Goal: Task Accomplishment & Management: Manage account settings

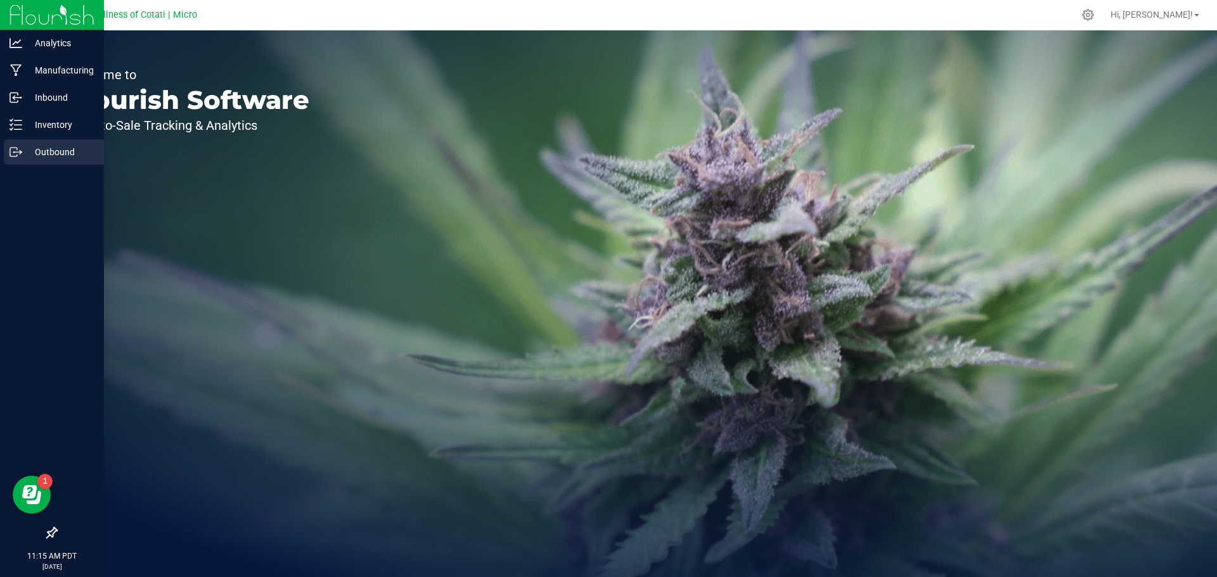
click at [61, 147] on p "Outbound" at bounding box center [60, 152] width 76 height 15
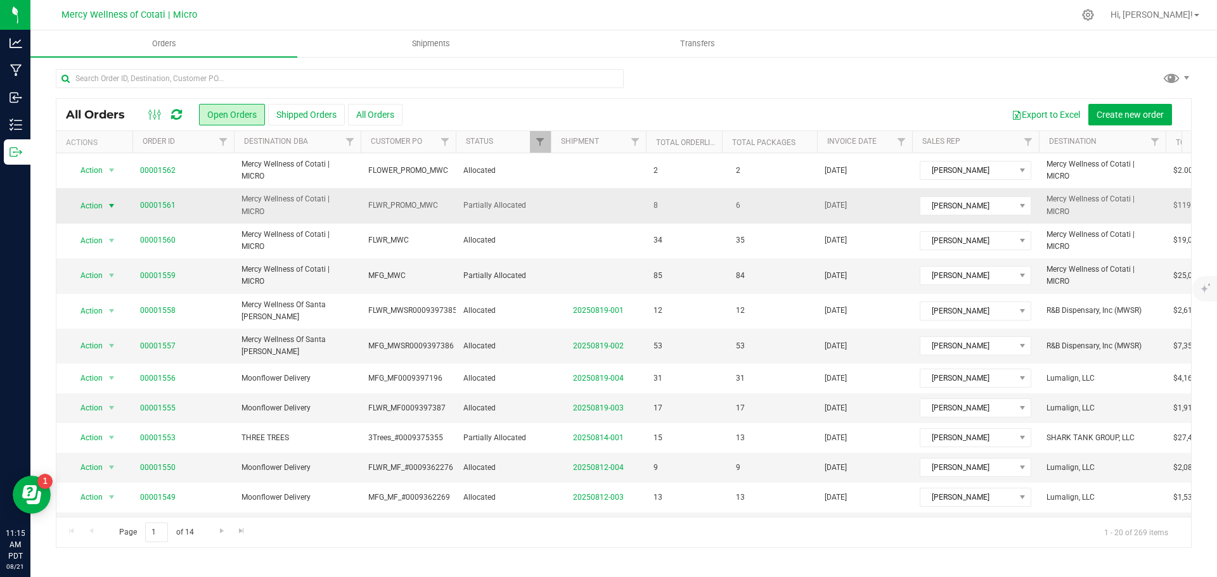
click at [112, 202] on span "select" at bounding box center [111, 206] width 10 height 10
click at [111, 233] on li "Cancel order" at bounding box center [117, 226] width 95 height 19
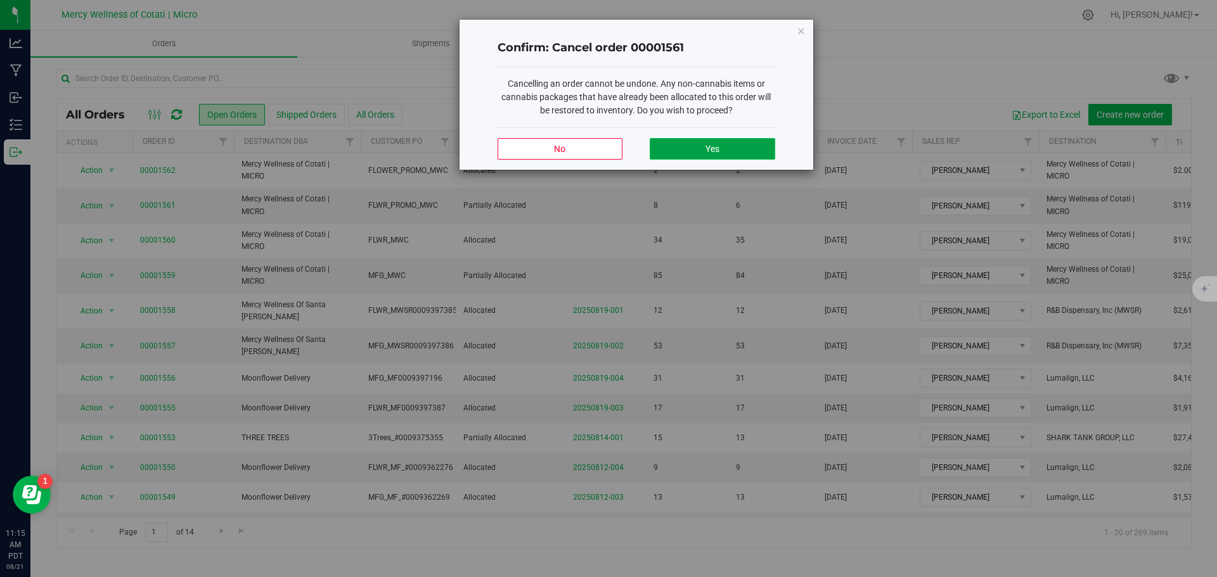
click at [735, 145] on button "Yes" at bounding box center [712, 149] width 125 height 22
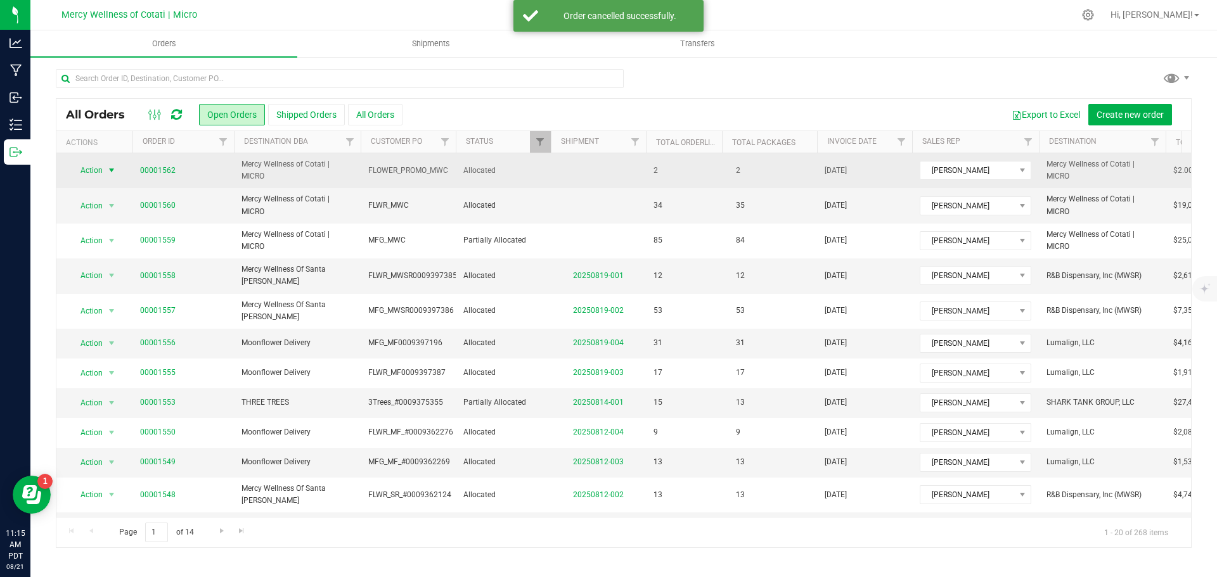
click at [112, 170] on span "select" at bounding box center [111, 170] width 10 height 10
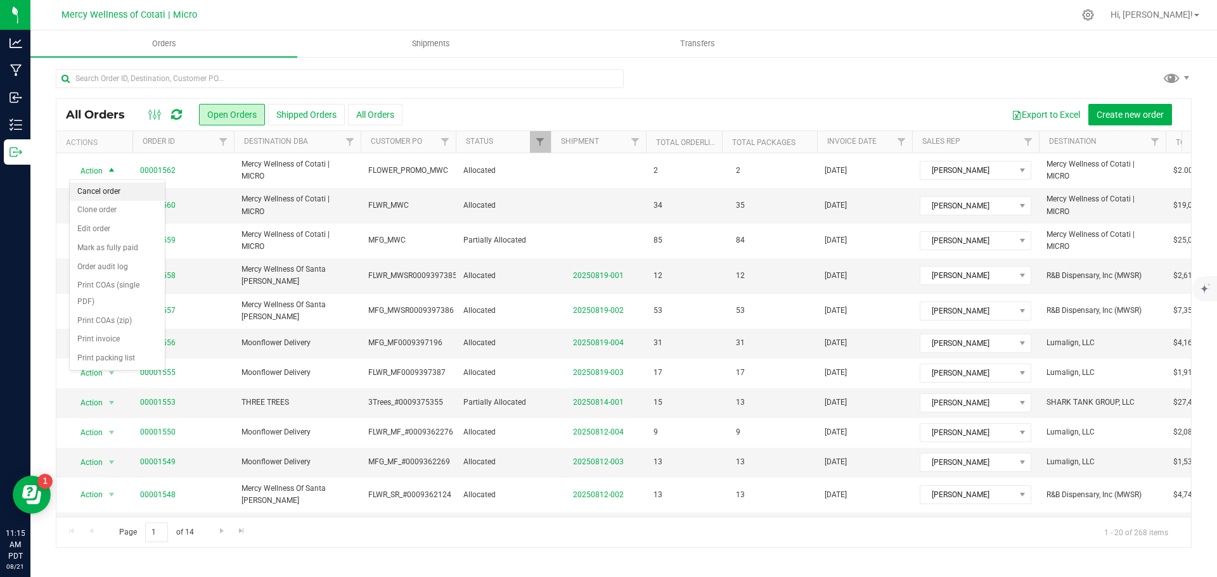
click at [107, 191] on li "Cancel order" at bounding box center [117, 192] width 95 height 19
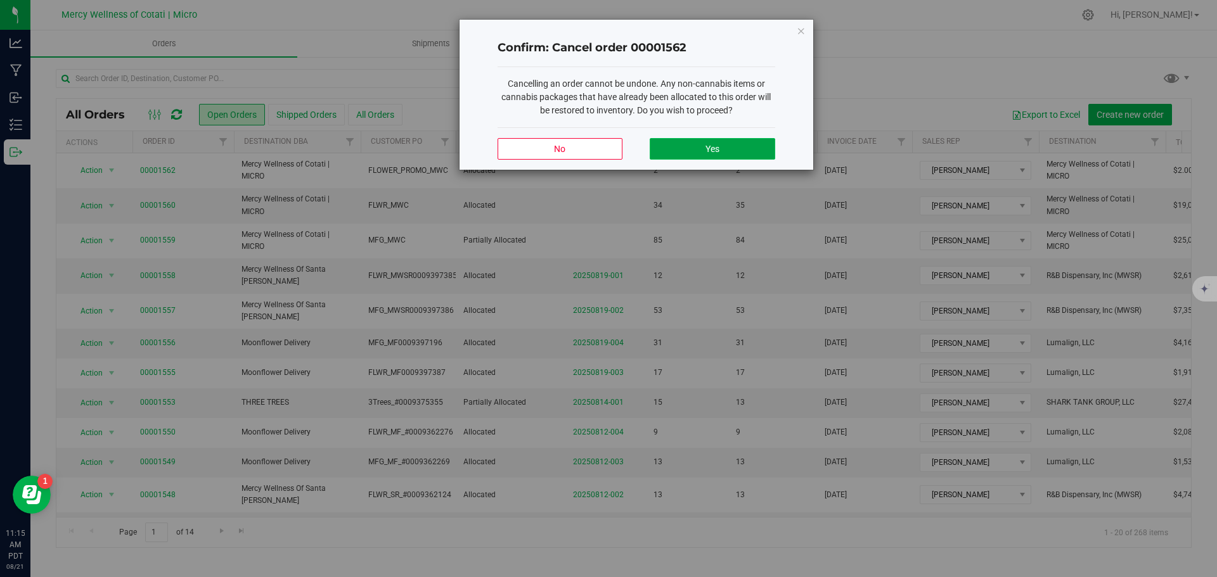
click at [721, 151] on button "Yes" at bounding box center [712, 149] width 125 height 22
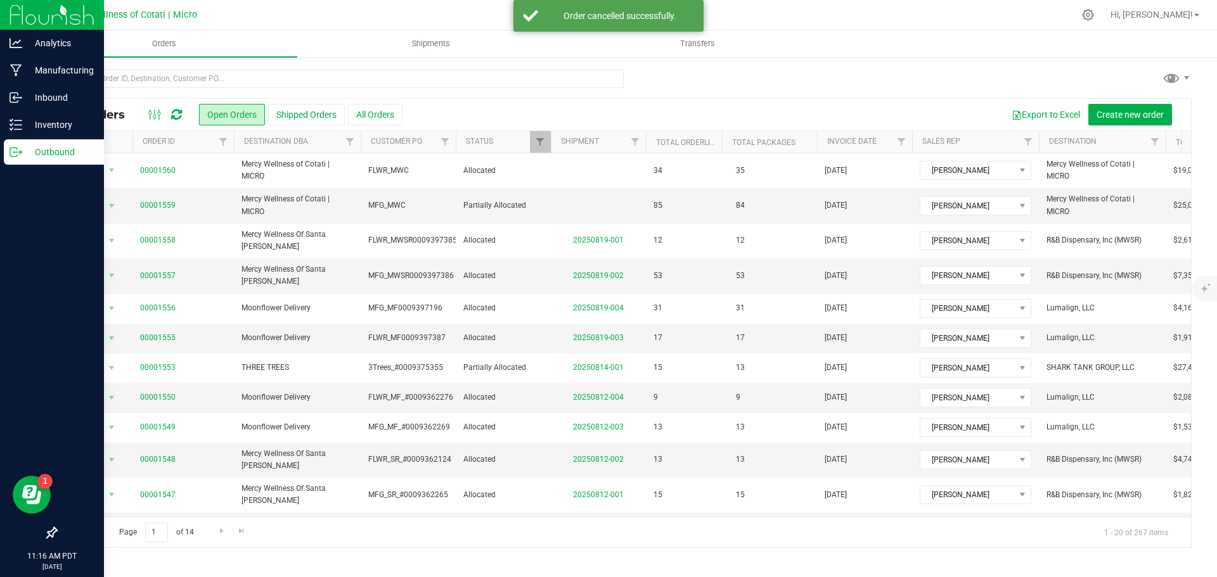
click at [39, 154] on p "Outbound" at bounding box center [60, 152] width 76 height 15
click at [49, 152] on p "Outbound" at bounding box center [60, 152] width 76 height 15
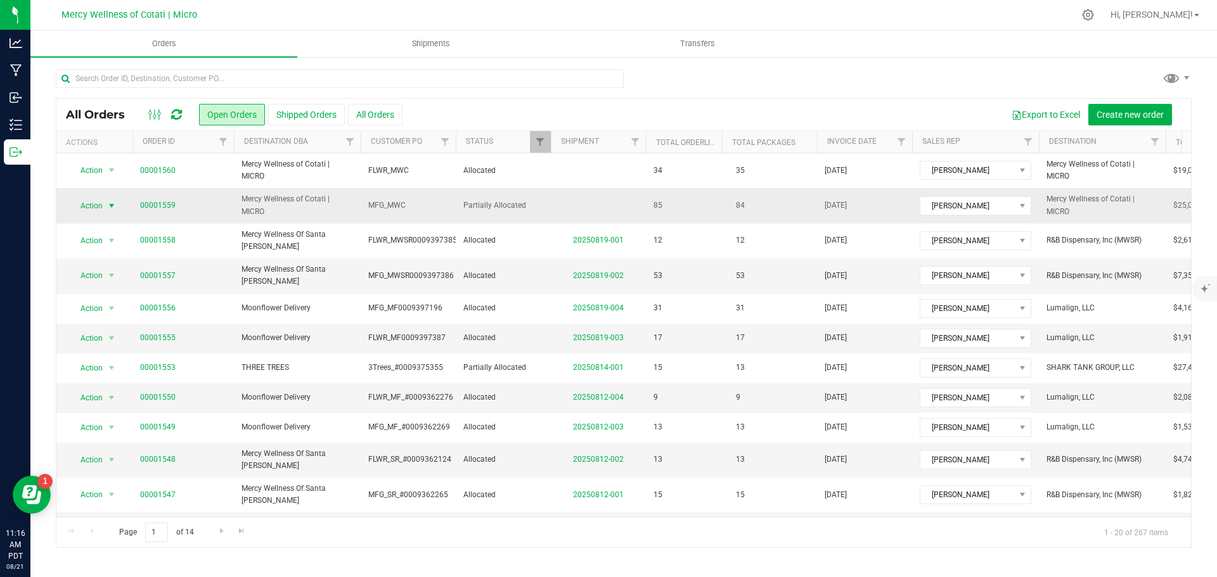
click at [112, 202] on span "select" at bounding box center [111, 206] width 10 height 10
click at [115, 234] on li "Cancel order" at bounding box center [117, 226] width 95 height 19
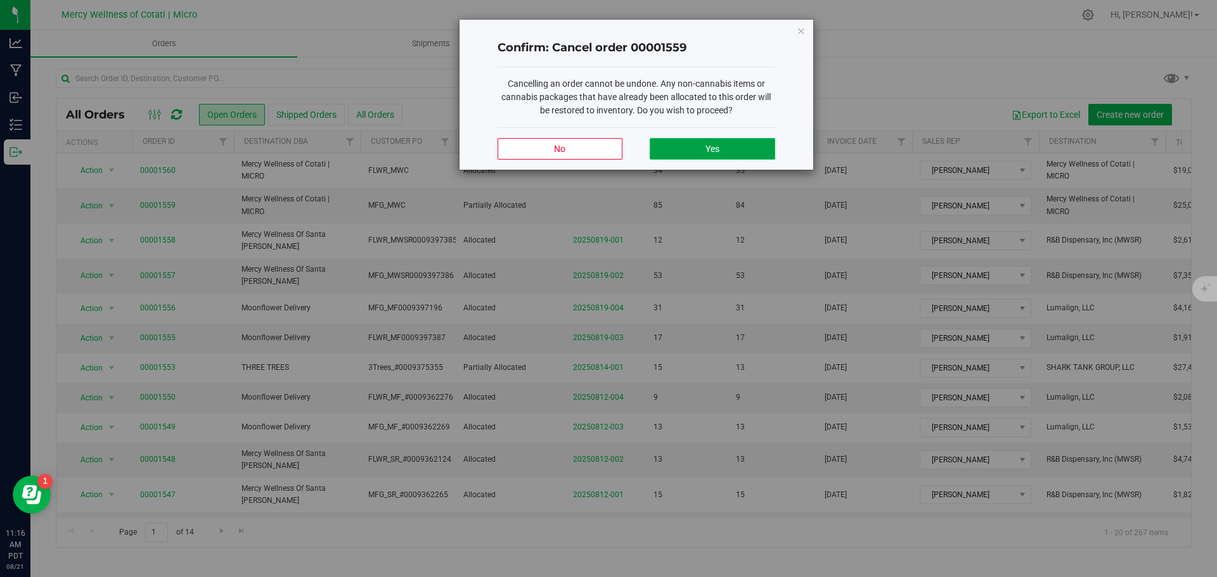
click at [717, 150] on span "Yes" at bounding box center [713, 149] width 14 height 10
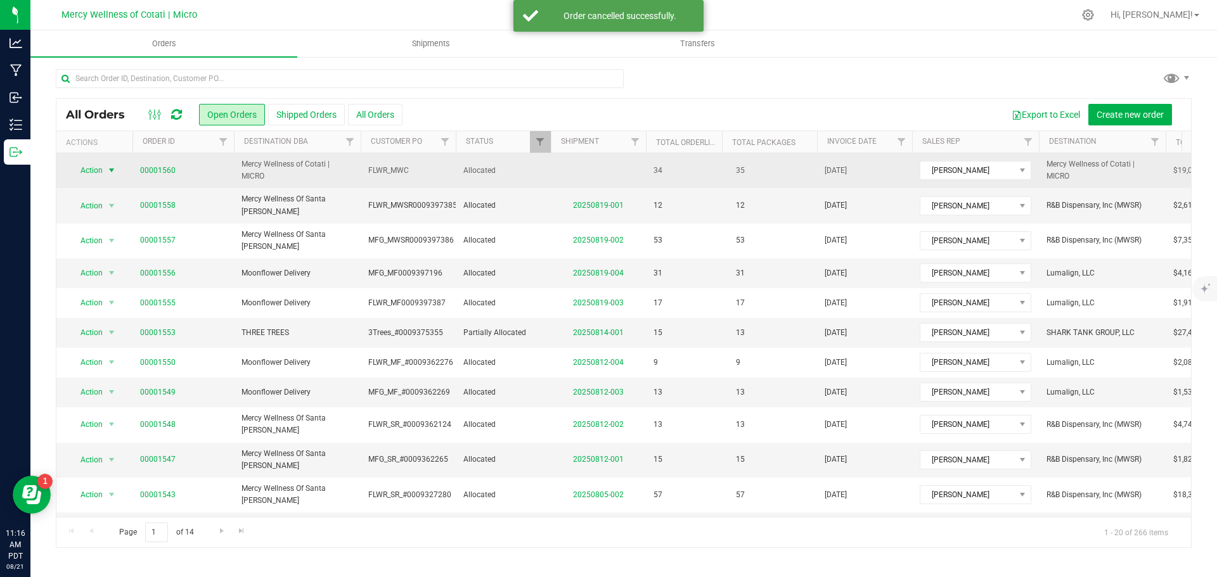
click at [107, 171] on span "select" at bounding box center [111, 170] width 10 height 10
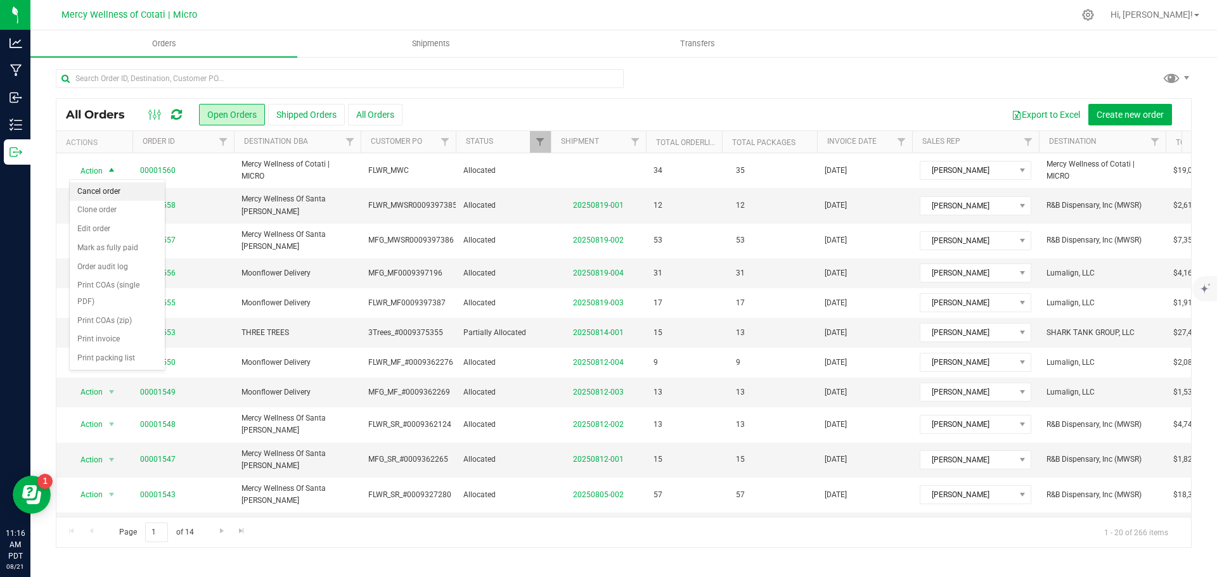
click at [112, 193] on li "Cancel order" at bounding box center [117, 192] width 95 height 19
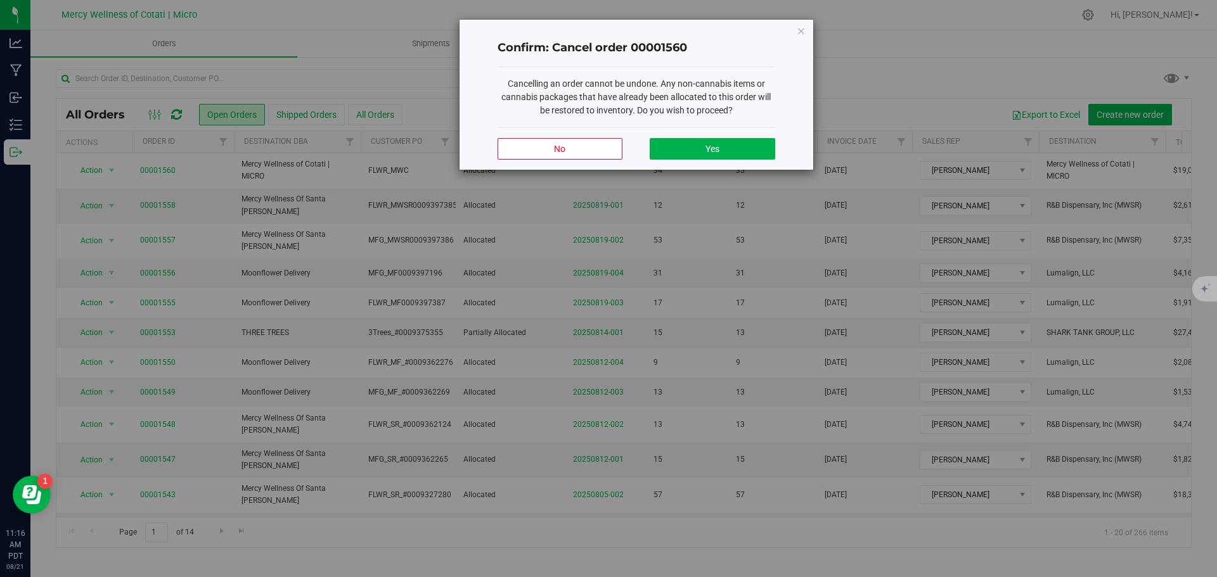
click at [713, 136] on div "No Yes" at bounding box center [637, 148] width 278 height 42
click at [709, 145] on span "Yes" at bounding box center [713, 149] width 14 height 10
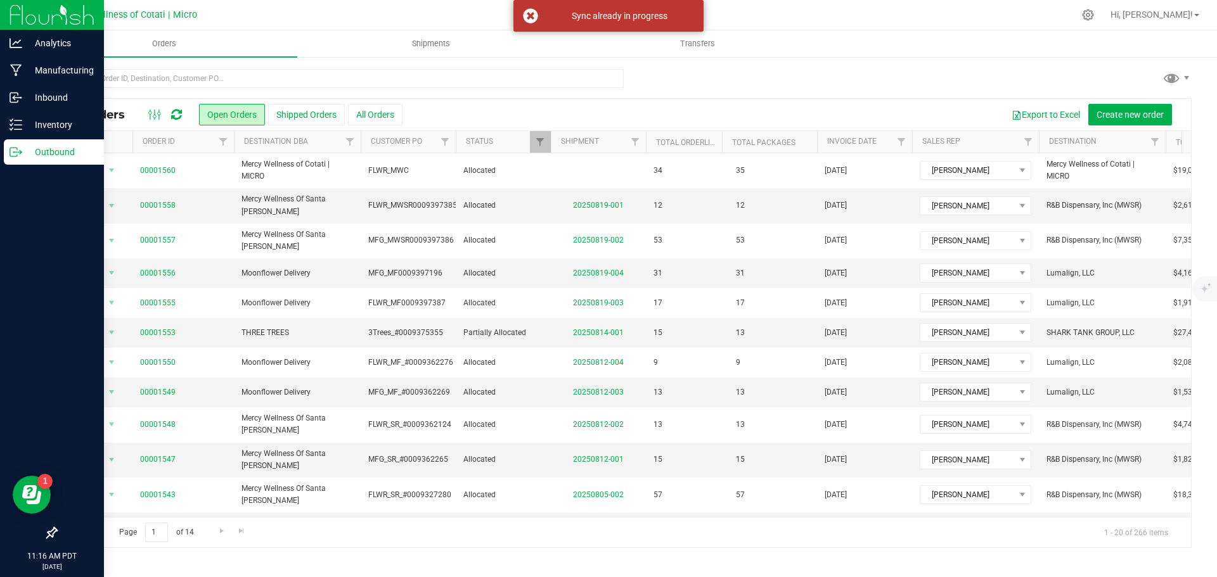
click at [58, 151] on p "Outbound" at bounding box center [60, 152] width 76 height 15
